Goal: Information Seeking & Learning: Learn about a topic

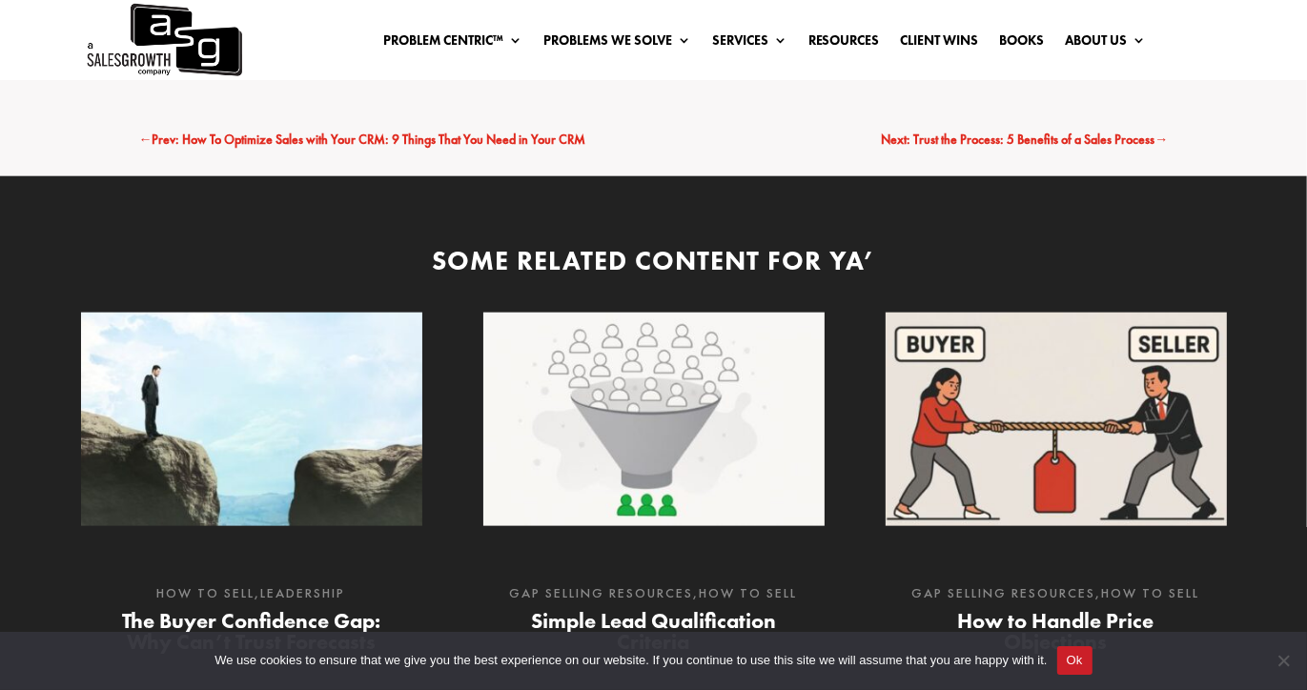
scroll to position [1811, 0]
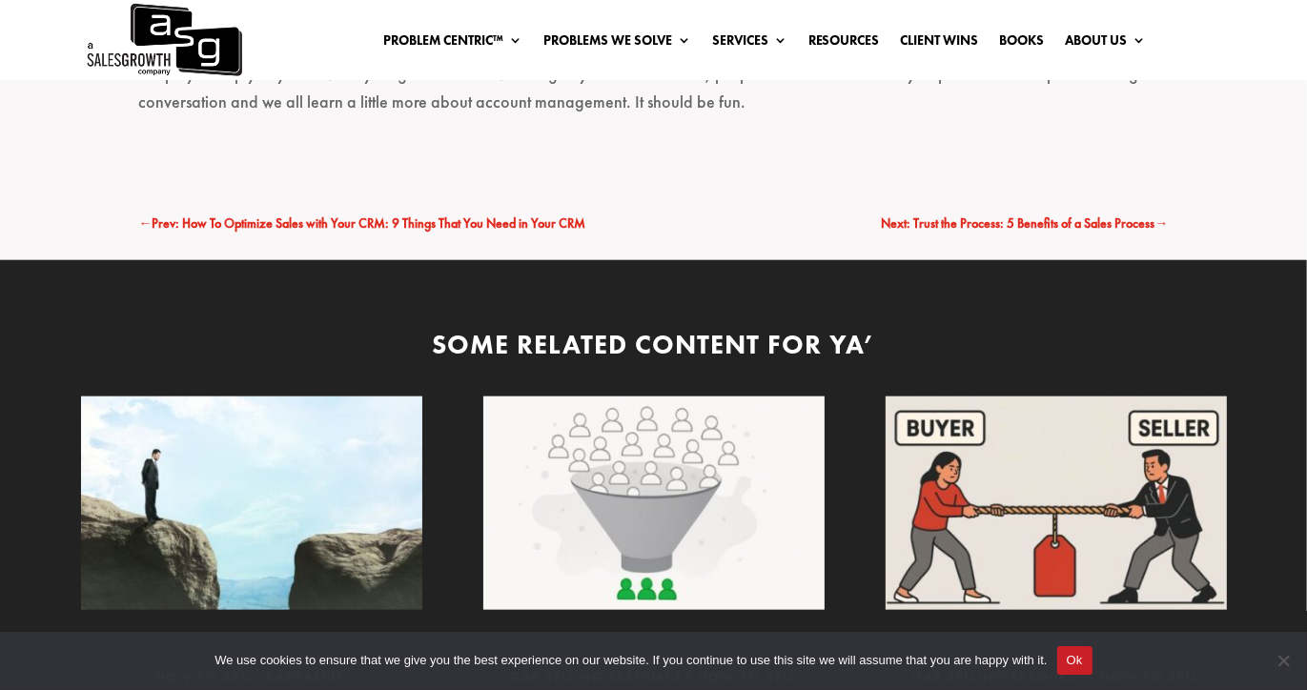
click at [408, 199] on div "← Prev: How To Optimize Sales with Your CRM: 9 Things That You Need in Your CRM…" at bounding box center [653, 224] width 1029 height 74
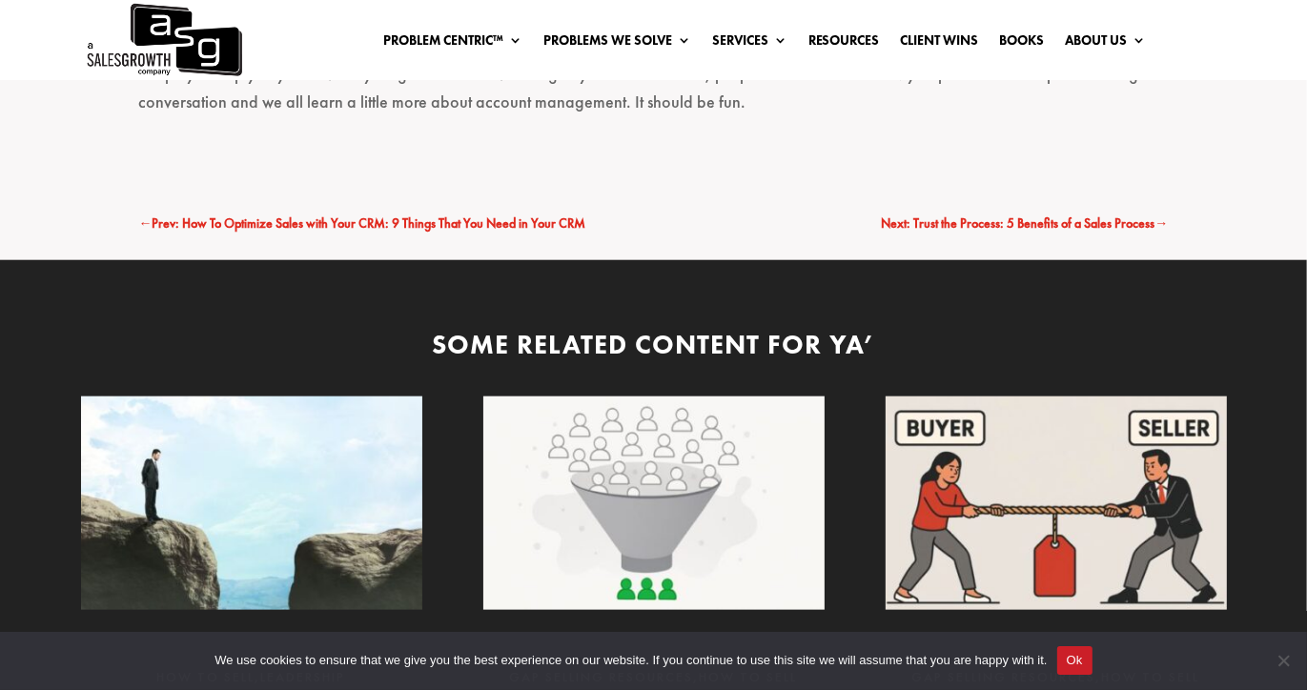
click at [408, 199] on div "← Prev: How To Optimize Sales with Your CRM: 9 Things That You Need in Your CRM…" at bounding box center [653, 224] width 1029 height 74
click at [410, 193] on div "← Prev: How To Optimize Sales with Your CRM: 9 Things That You Need in Your CRM…" at bounding box center [653, 224] width 1029 height 74
click at [419, 219] on span "Prev: How To Optimize Sales with Your CRM: 9 Things That You Need in Your CRM" at bounding box center [369, 222] width 434 height 17
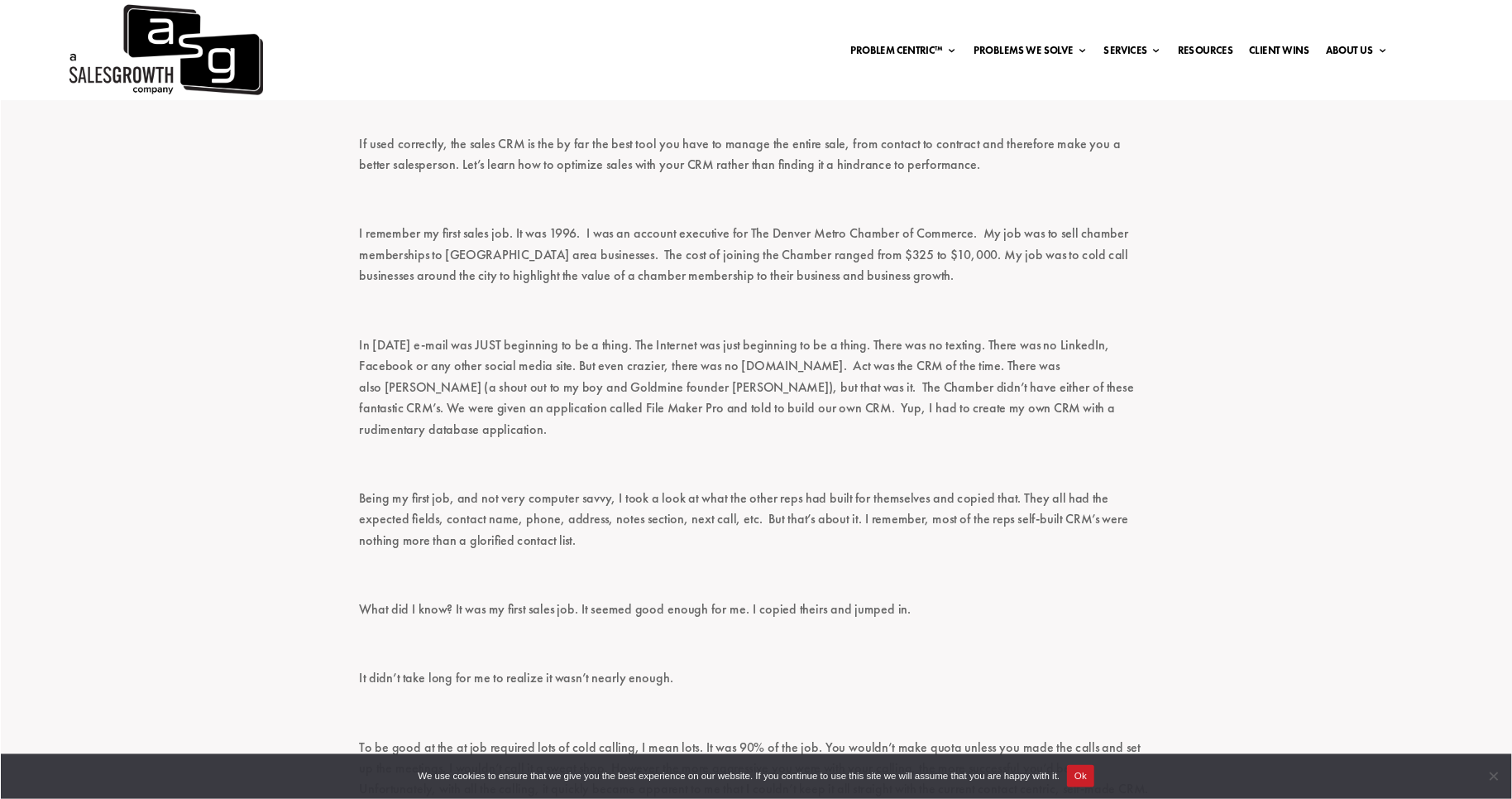
scroll to position [1474, 0]
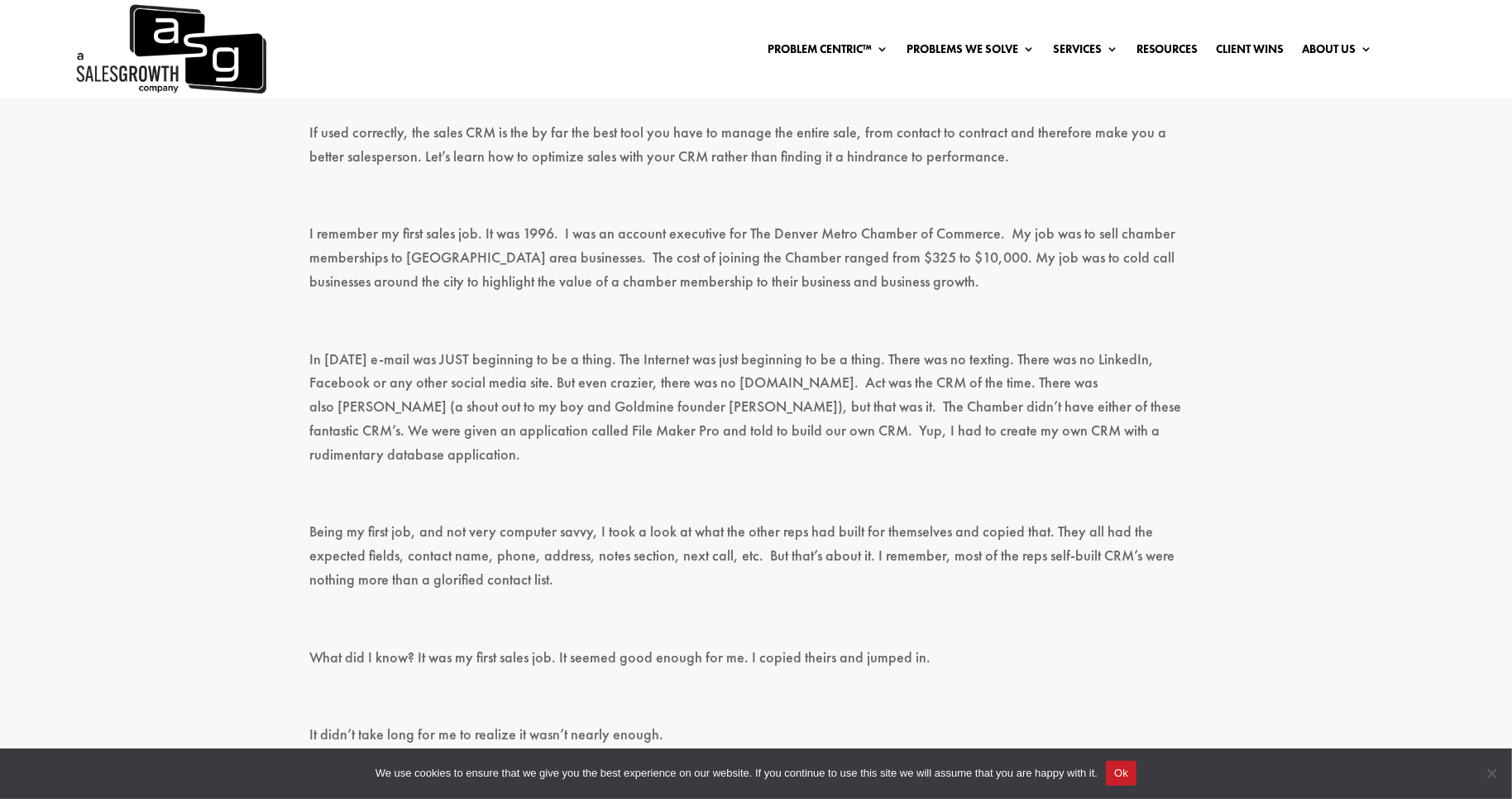
click at [660, 330] on p at bounding box center [755, 327] width 893 height 39
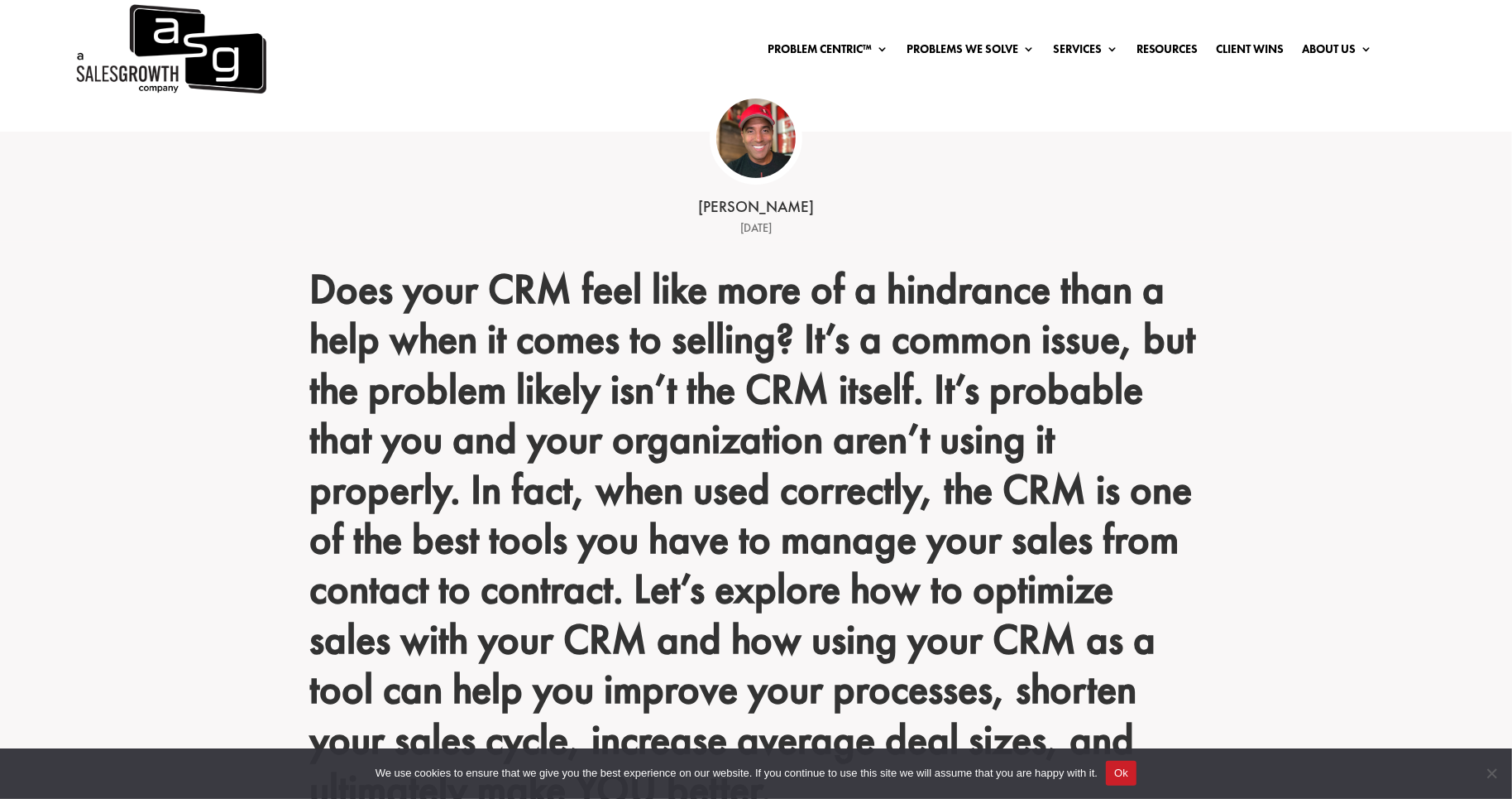
scroll to position [441, 0]
